Goal: Complete application form: Complete application form

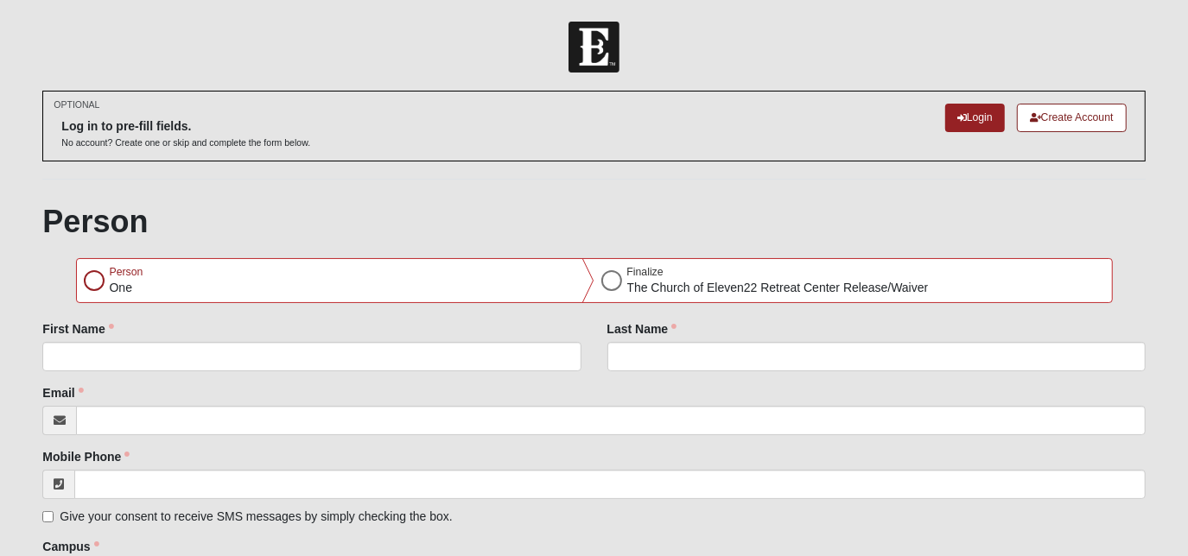
scroll to position [78, 0]
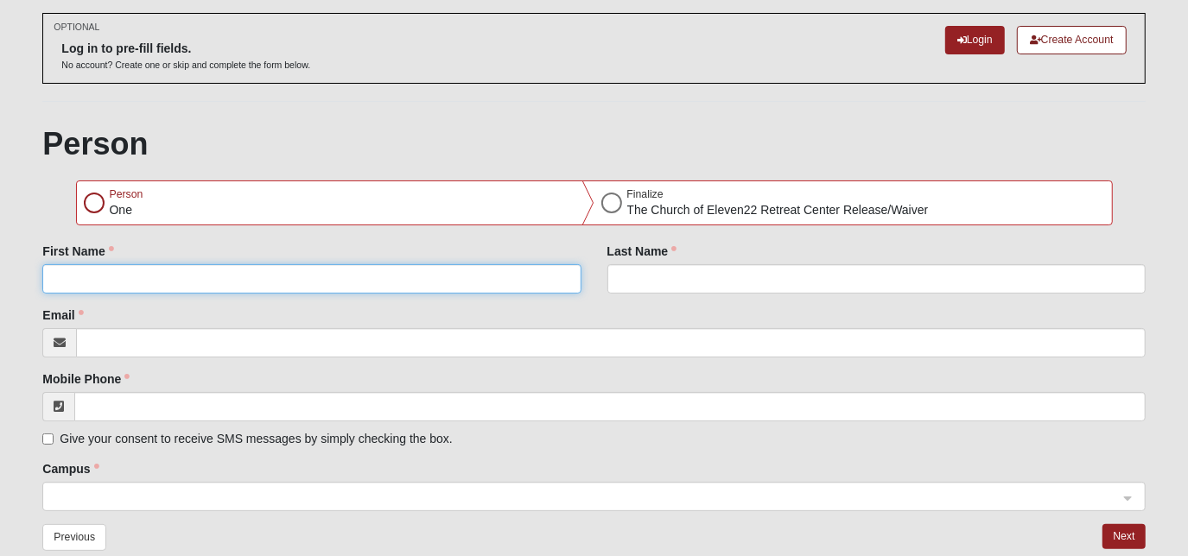
click at [78, 294] on input "First Name" at bounding box center [311, 278] width 538 height 29
type input "[PERSON_NAME]"
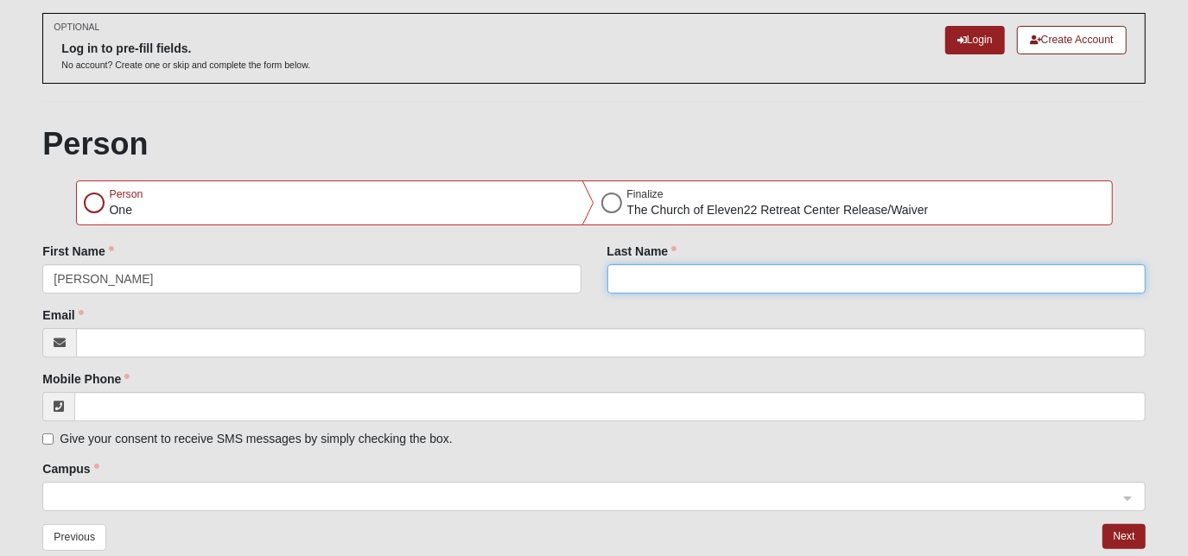
type input "[PERSON_NAME]"
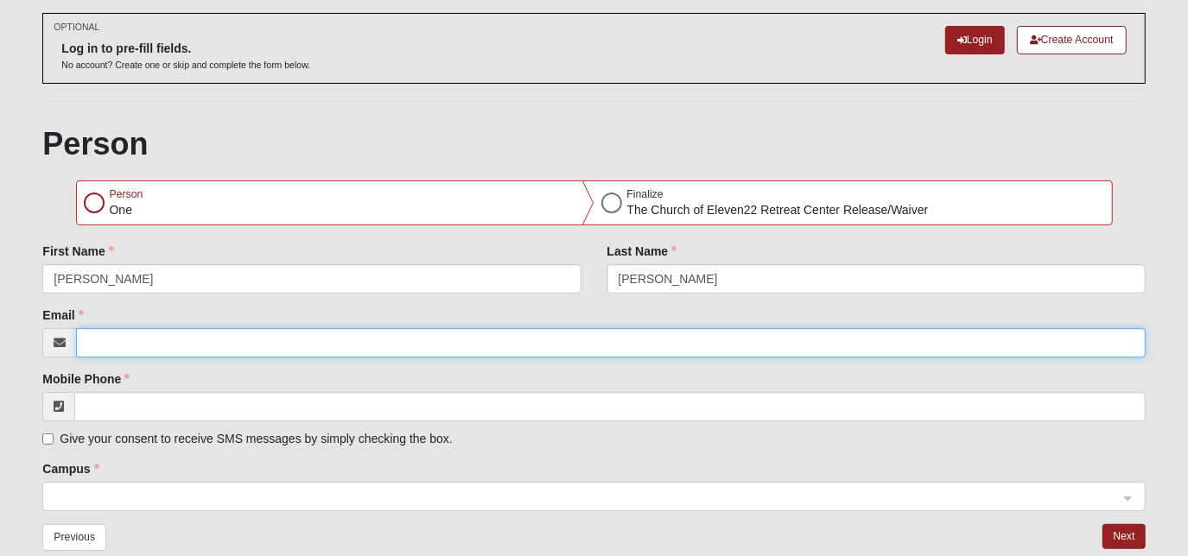
type input "[EMAIL_ADDRESS][DOMAIN_NAME]"
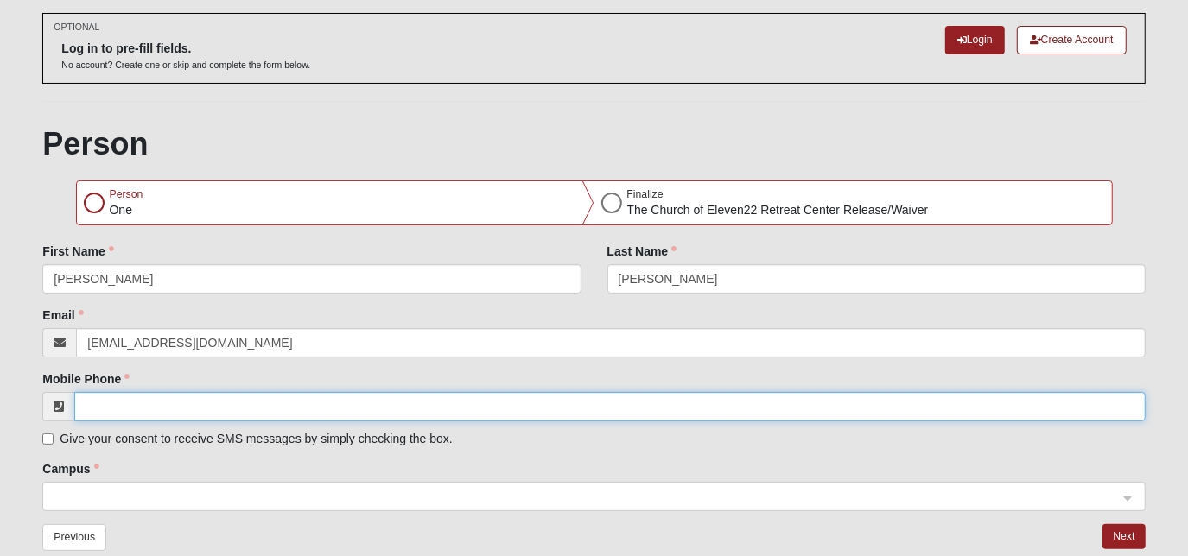
type input "[PHONE_NUMBER]"
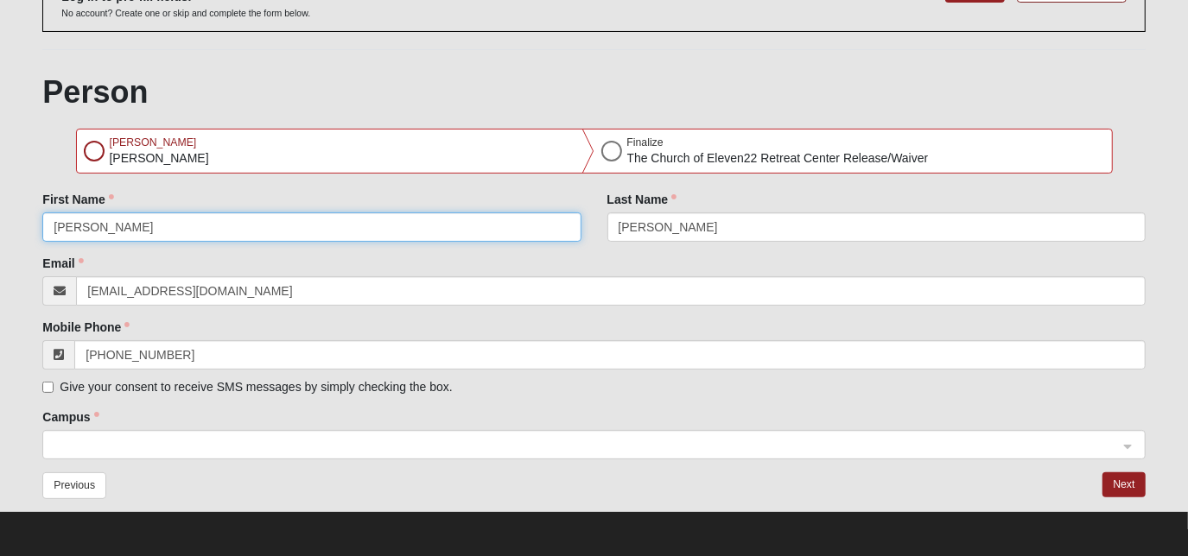
scroll to position [156, 0]
click at [124, 442] on span at bounding box center [586, 445] width 1064 height 19
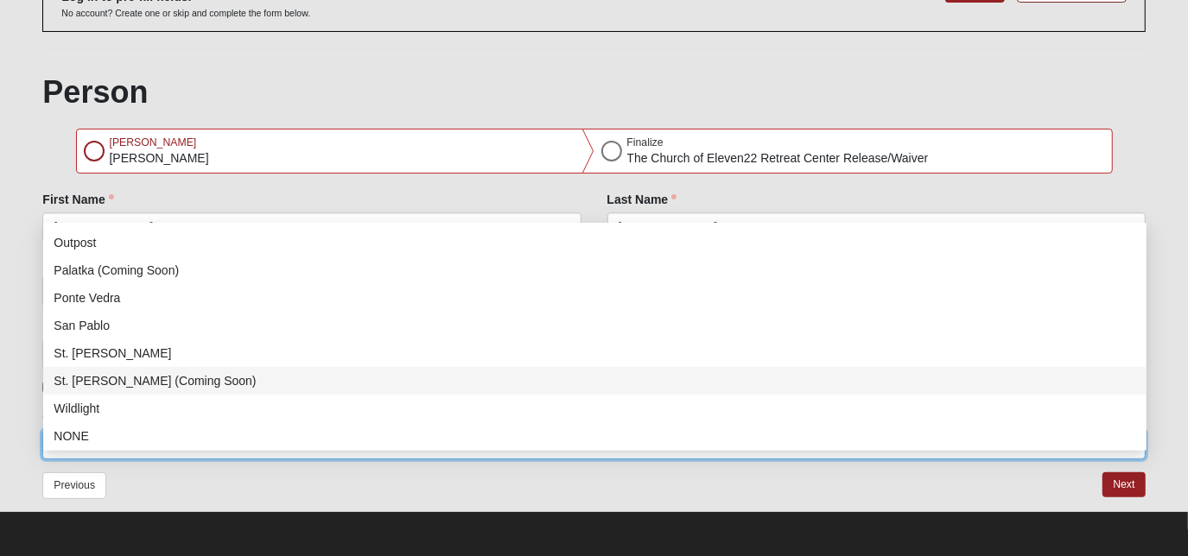
scroll to position [221, 0]
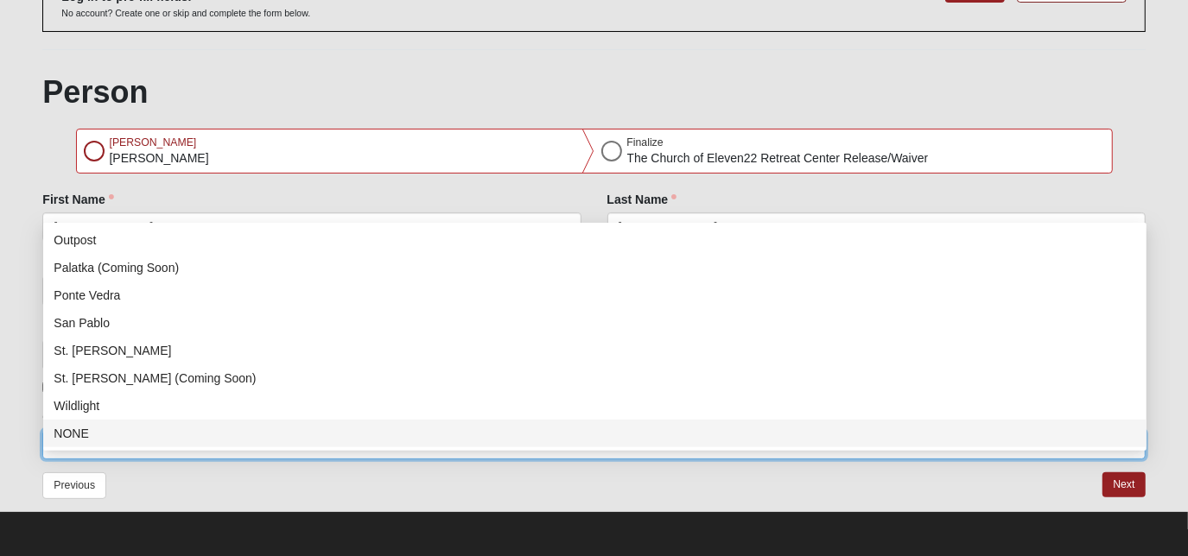
click at [71, 424] on div "NONE" at bounding box center [595, 433] width 1082 height 19
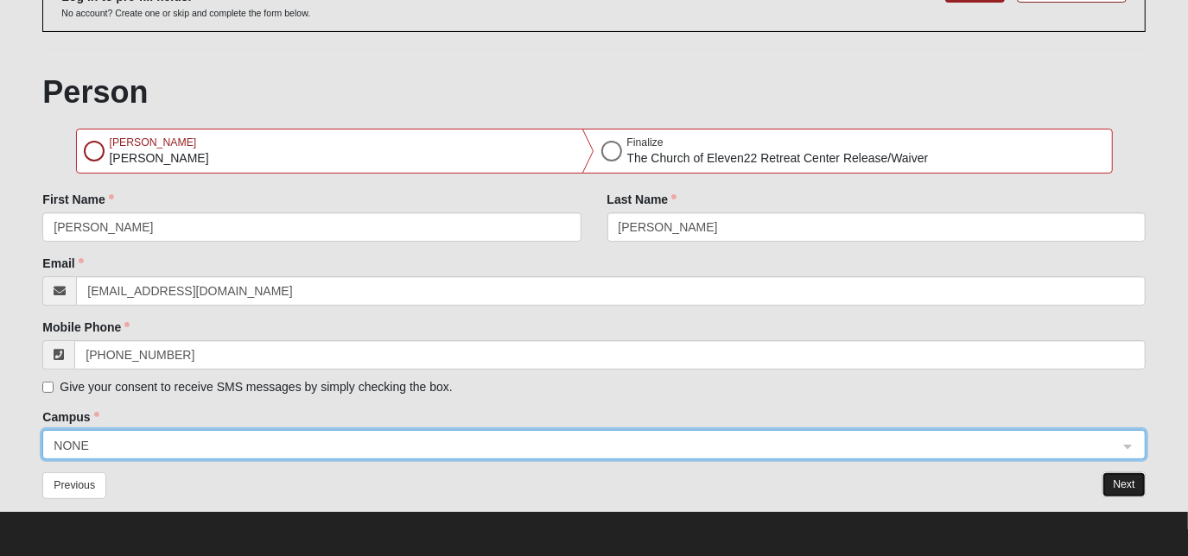
click at [1120, 484] on button "Next" at bounding box center [1123, 485] width 42 height 25
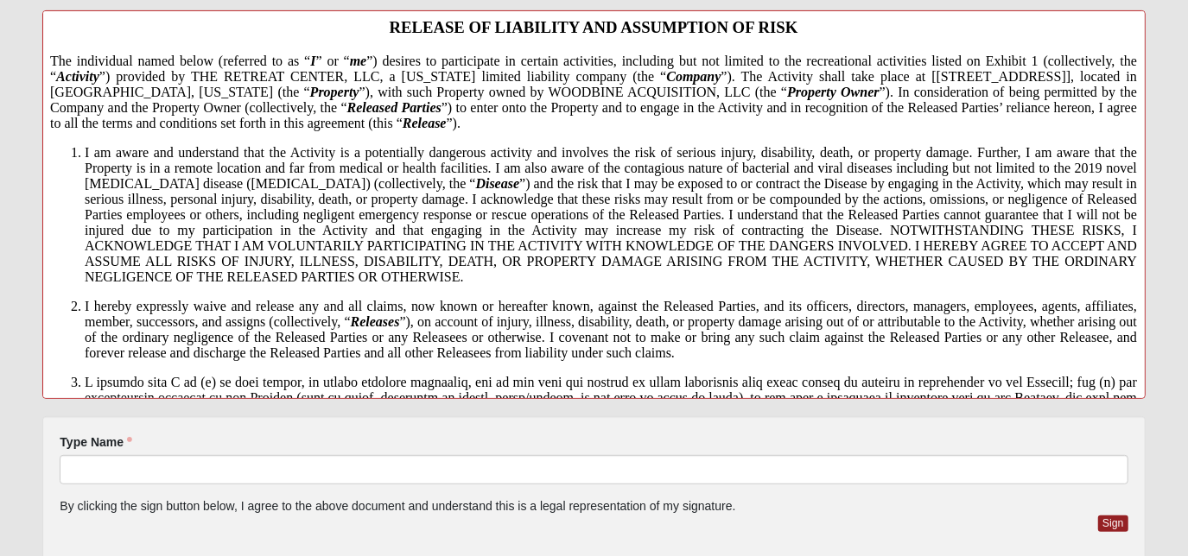
scroll to position [471, 0]
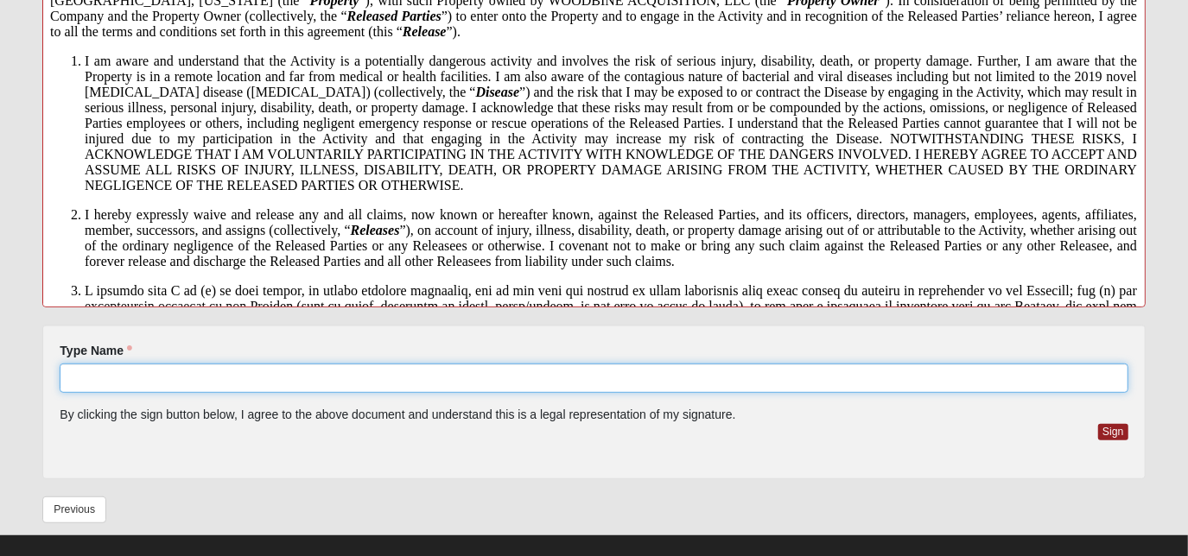
click at [94, 393] on input "Type Name" at bounding box center [594, 378] width 1068 height 29
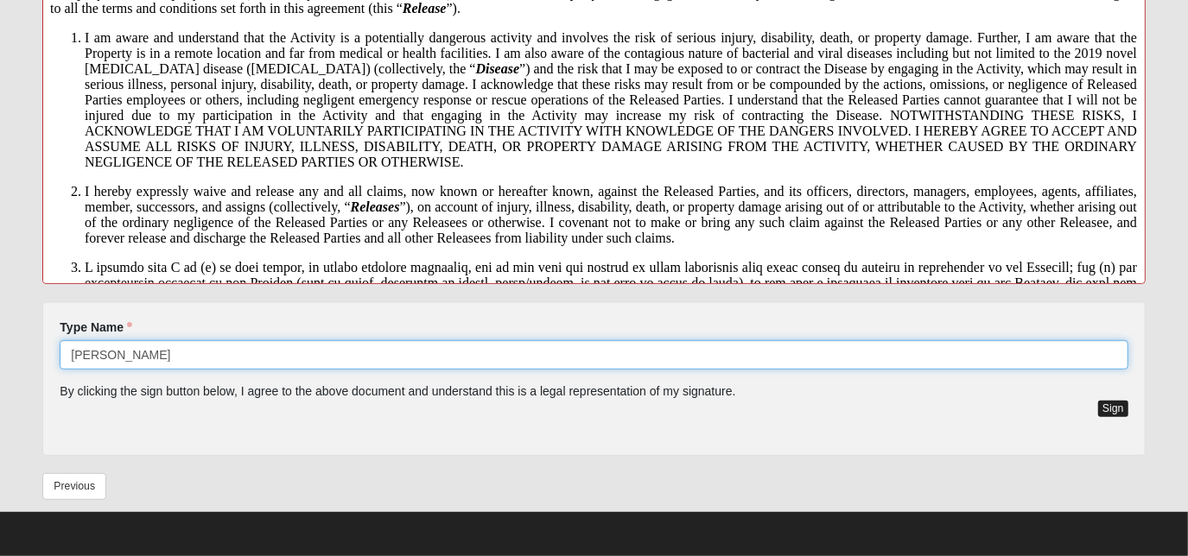
type input "[PERSON_NAME]"
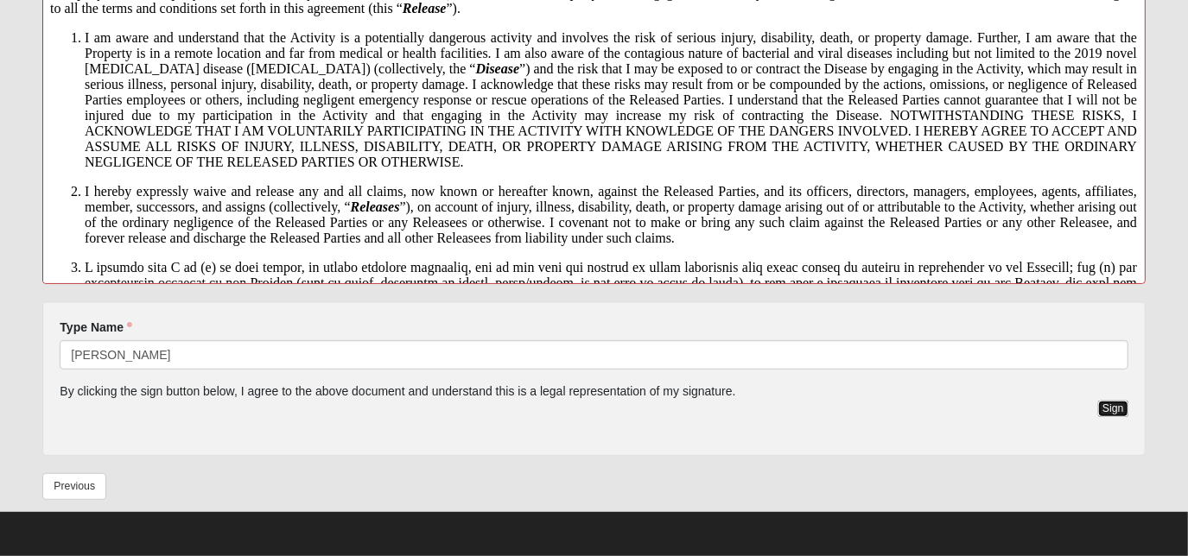
click at [1108, 405] on button "Sign" at bounding box center [1113, 409] width 30 height 16
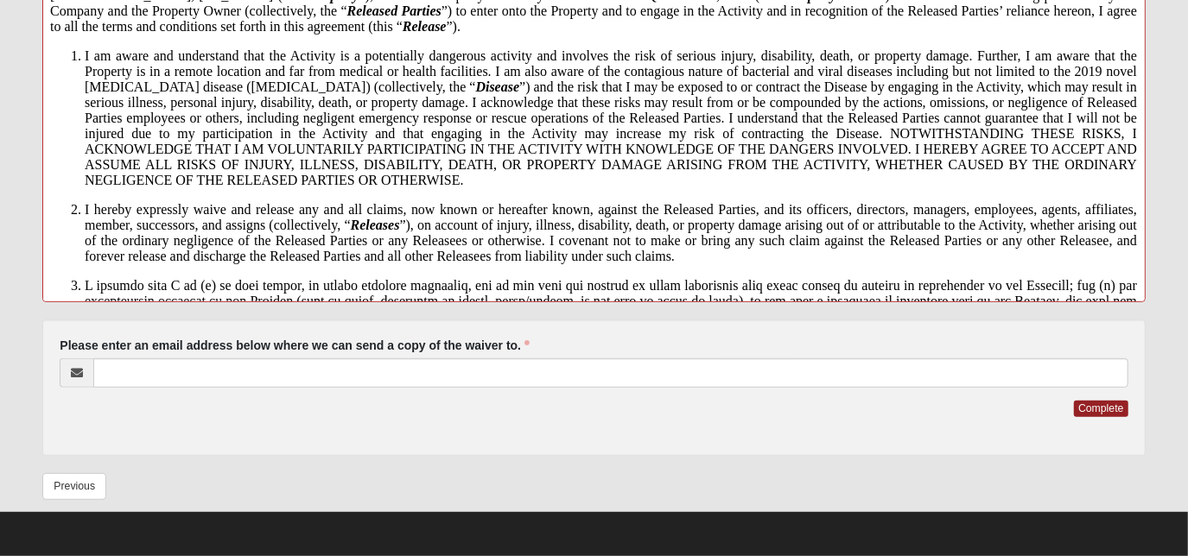
scroll to position [506, 0]
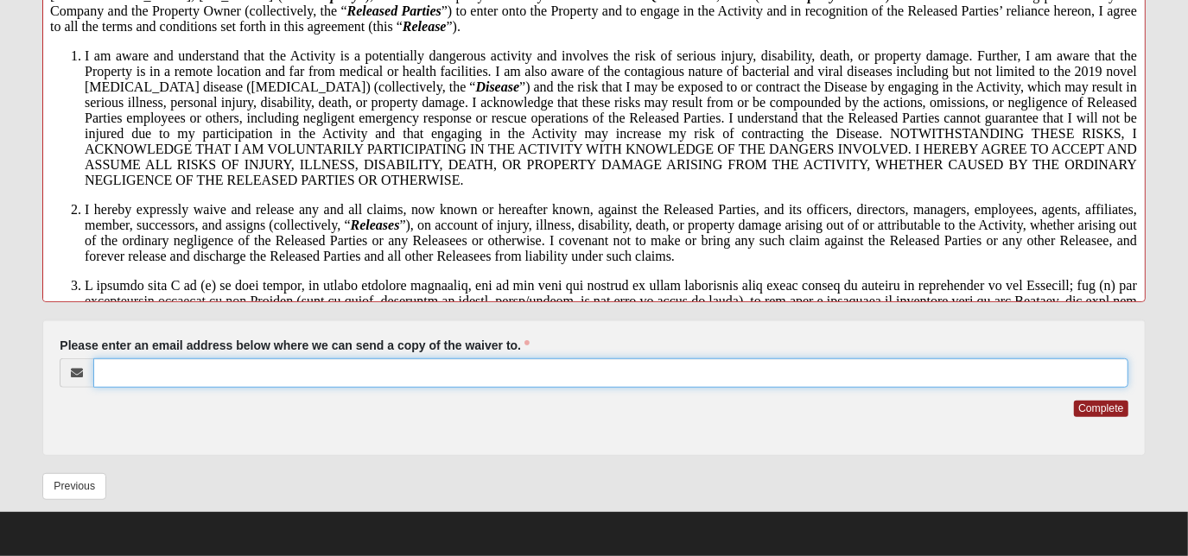
click at [149, 373] on input "Please enter an email address below where we can send a copy of the waiver to." at bounding box center [610, 373] width 1034 height 29
type input "[EMAIL_ADDRESS][DOMAIN_NAME]"
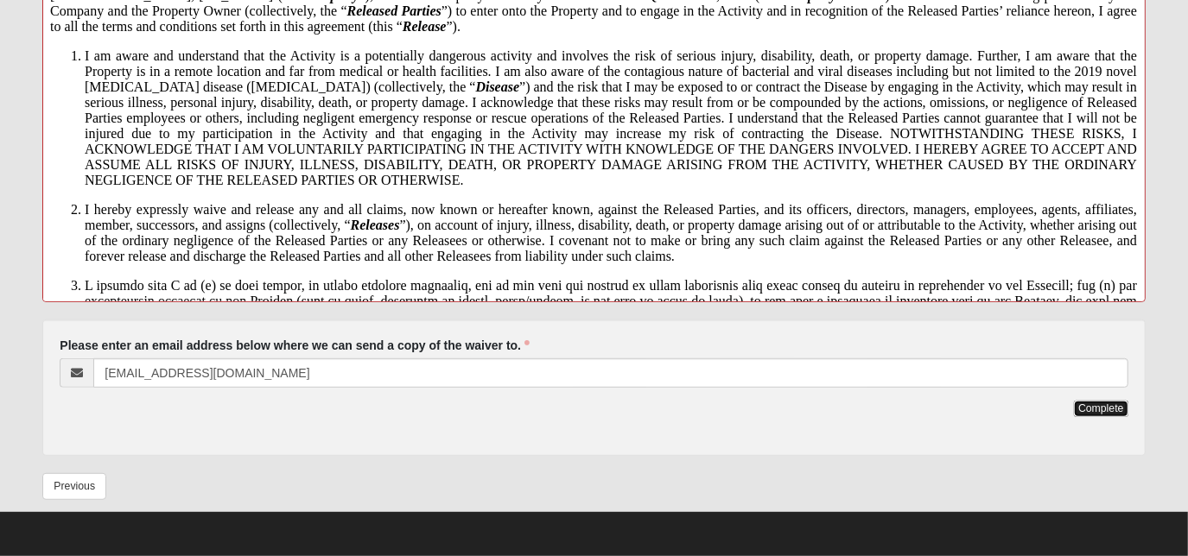
click at [1094, 403] on button "Complete" at bounding box center [1101, 409] width 54 height 16
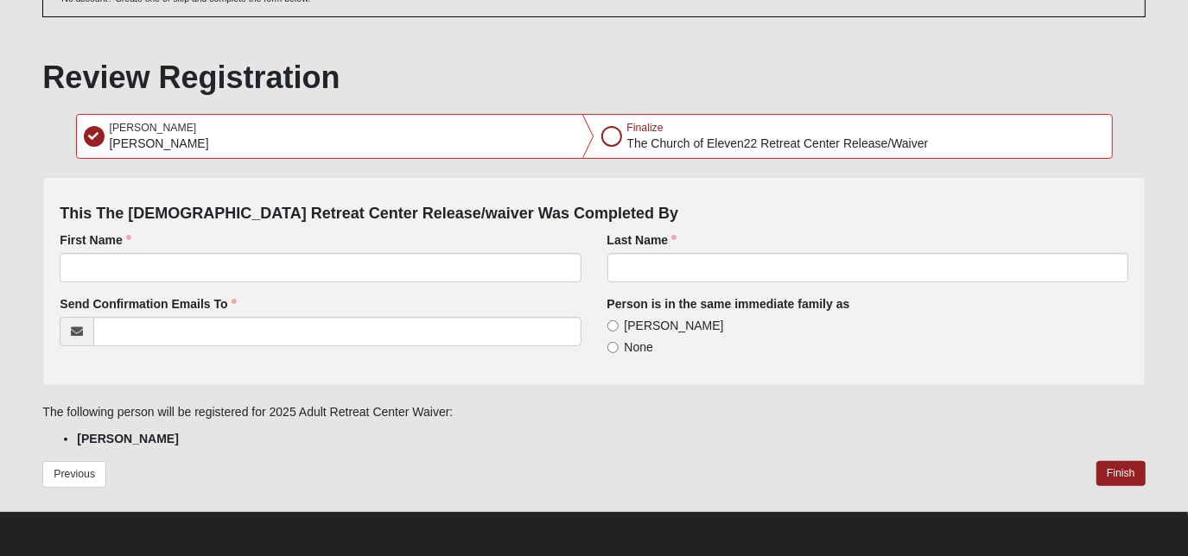
scroll to position [180, 0]
click at [1107, 471] on button "Finish" at bounding box center [1120, 473] width 49 height 25
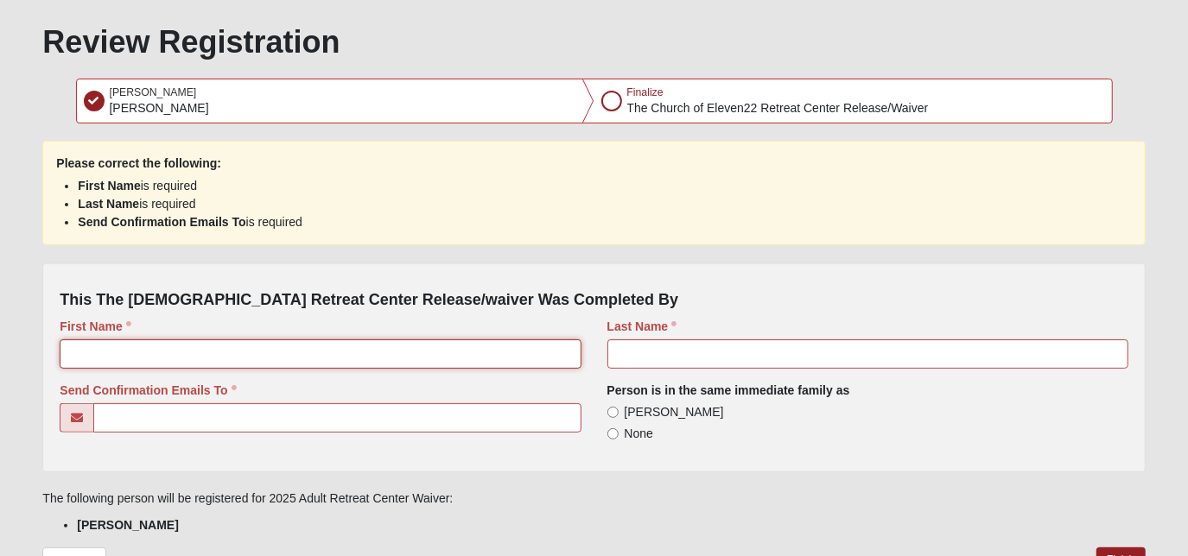
click at [105, 369] on input "First Name" at bounding box center [320, 354] width 521 height 29
type input "[PERSON_NAME]"
type input "[EMAIL_ADDRESS][DOMAIN_NAME]"
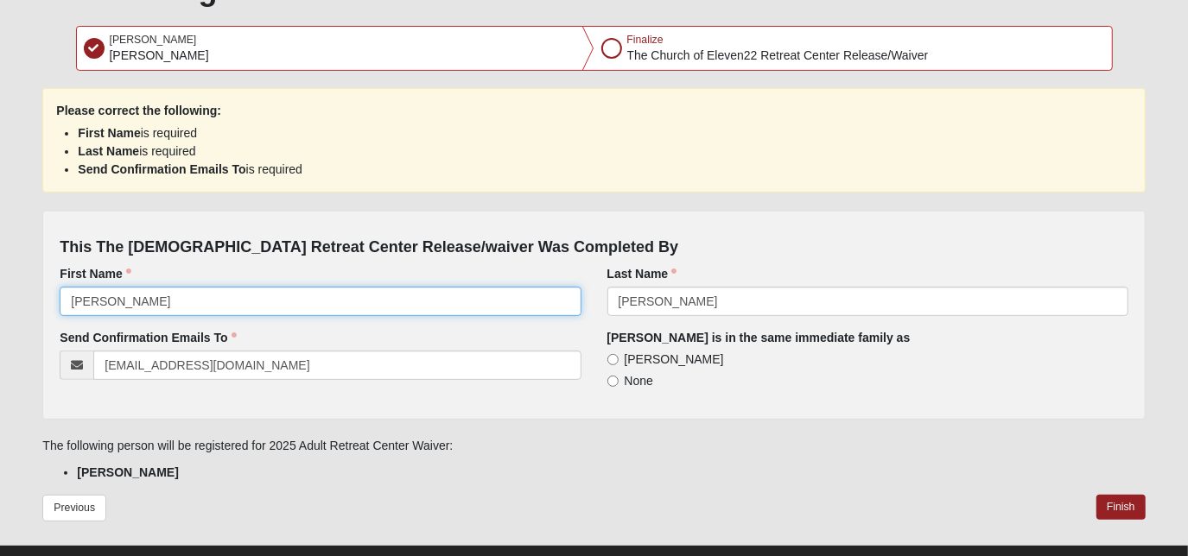
scroll to position [258, 0]
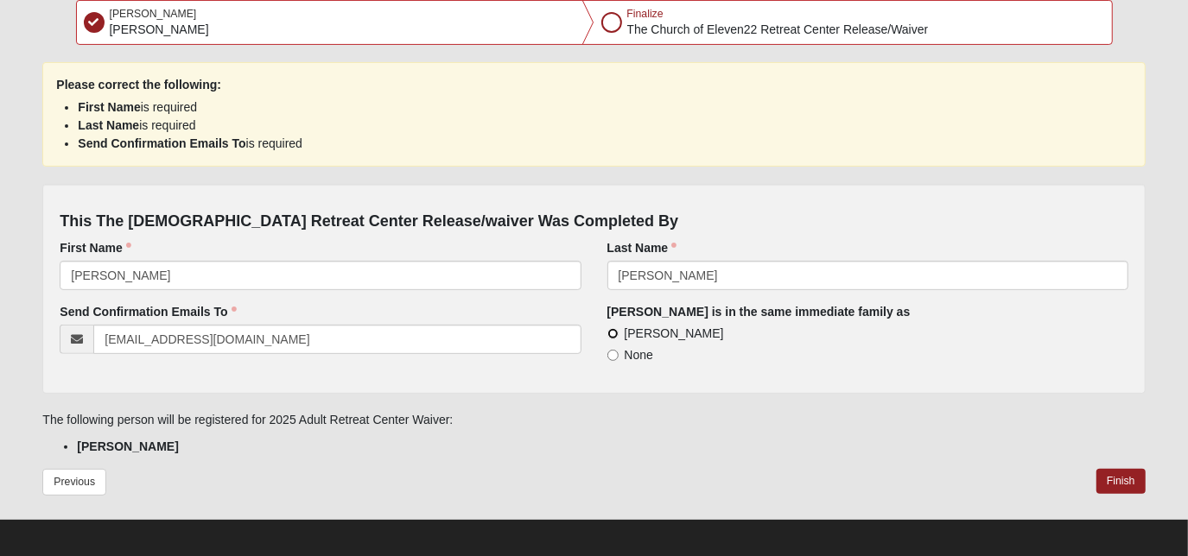
click at [615, 340] on input "[PERSON_NAME]" at bounding box center [612, 333] width 11 height 11
radio input "true"
click at [1113, 494] on button "Finish" at bounding box center [1120, 481] width 49 height 25
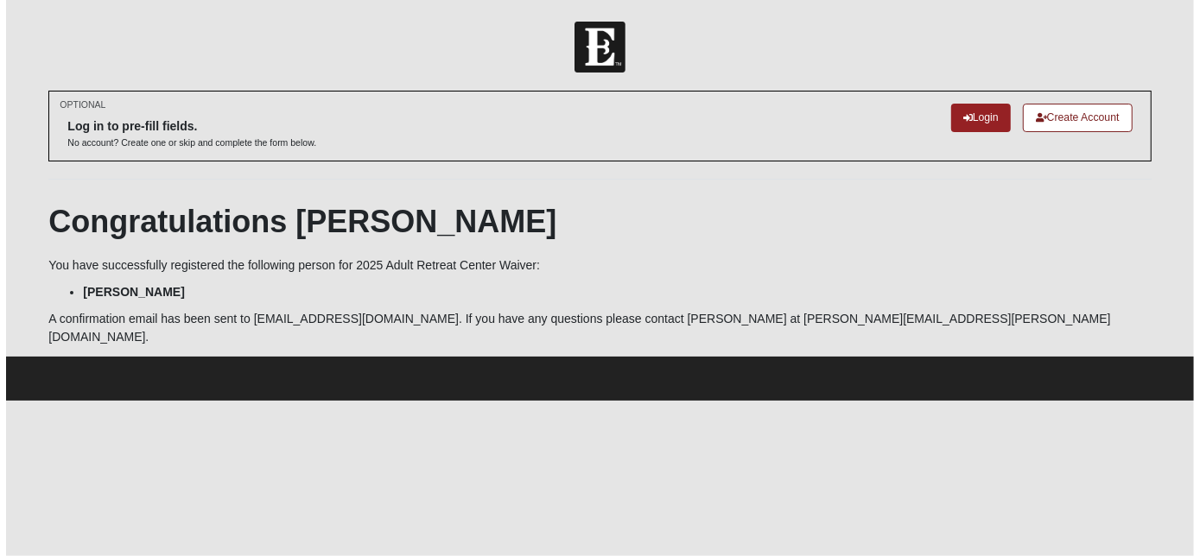
scroll to position [0, 0]
